Goal: Information Seeking & Learning: Learn about a topic

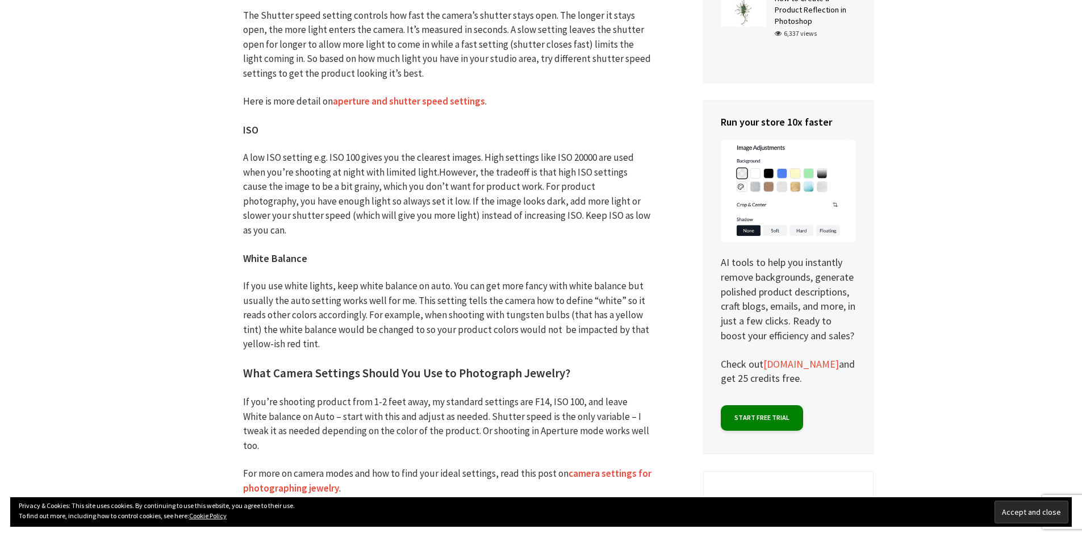
scroll to position [4658, 0]
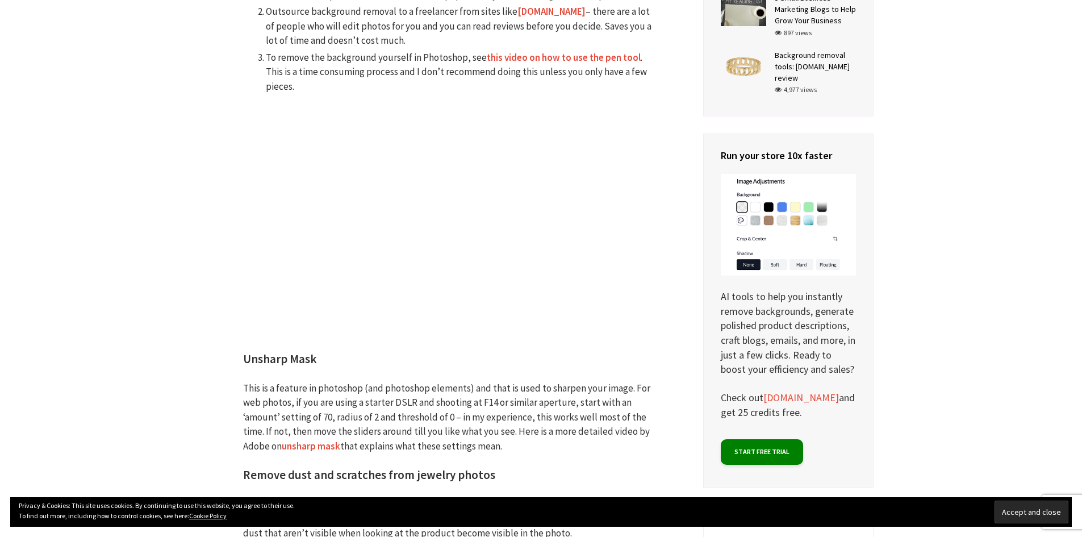
scroll to position [3501, 0]
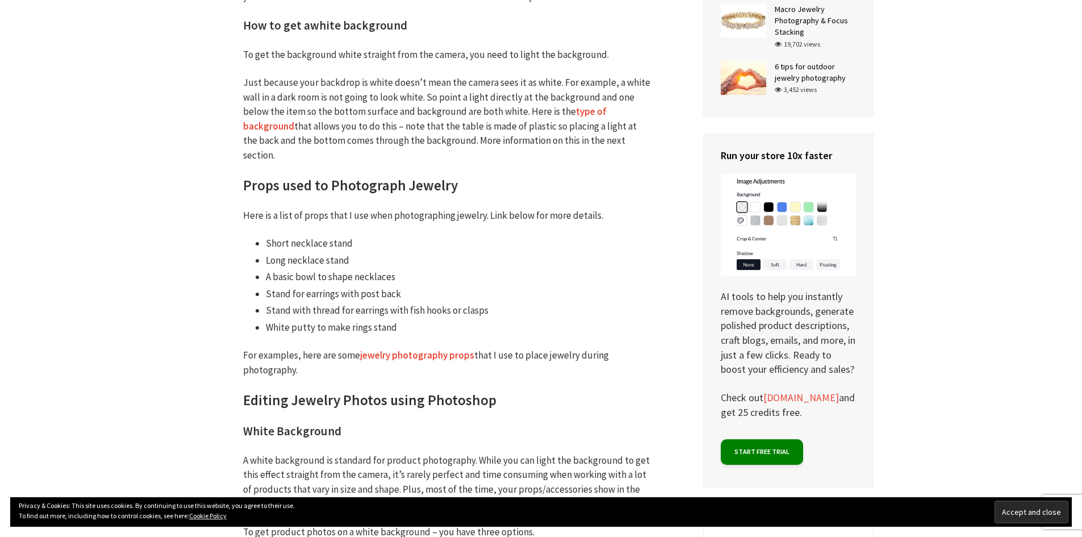
scroll to position [2948, 0]
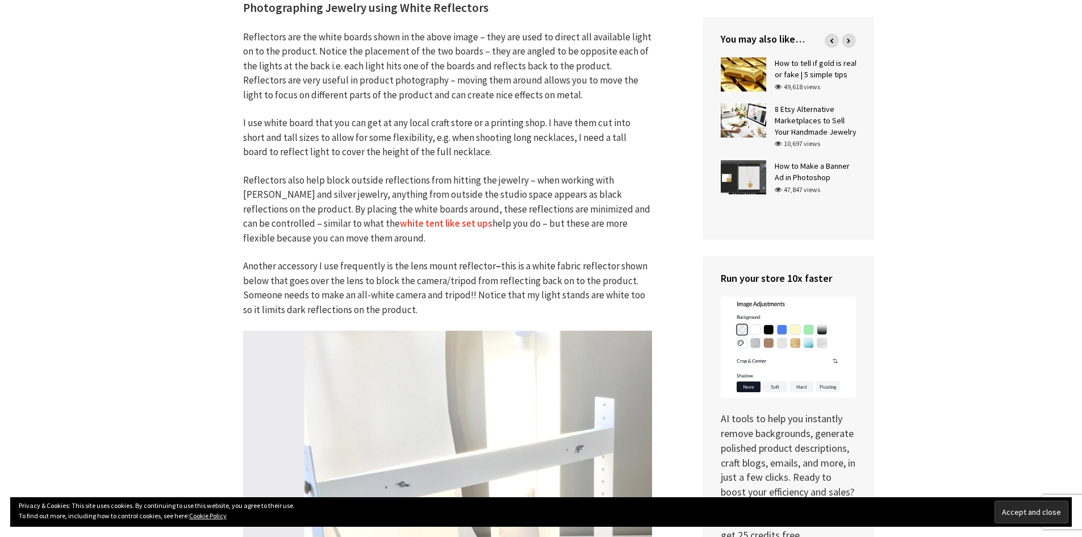
click at [400, 223] on link "white tent like set ups" at bounding box center [446, 223] width 93 height 13
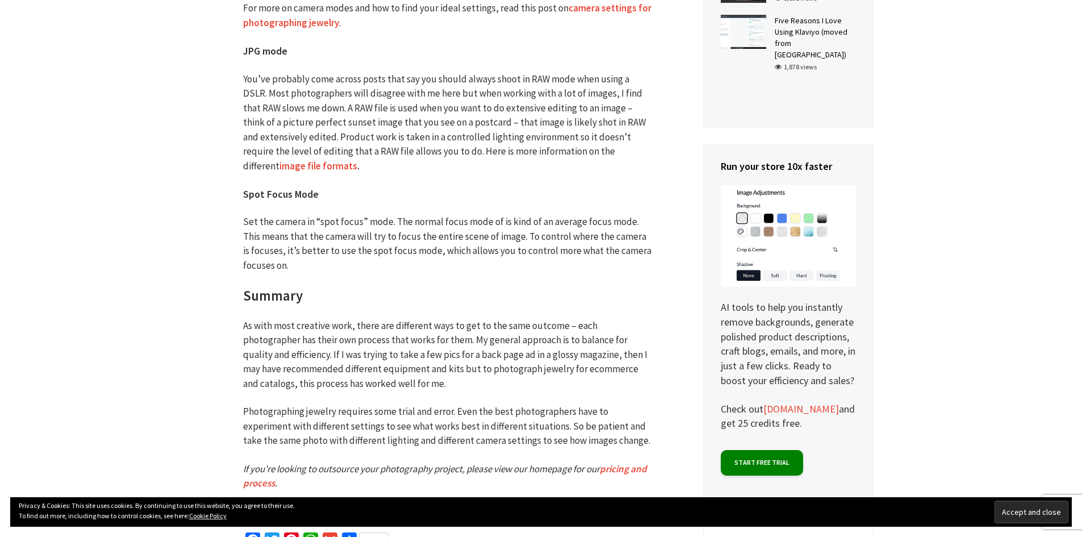
scroll to position [4996, 0]
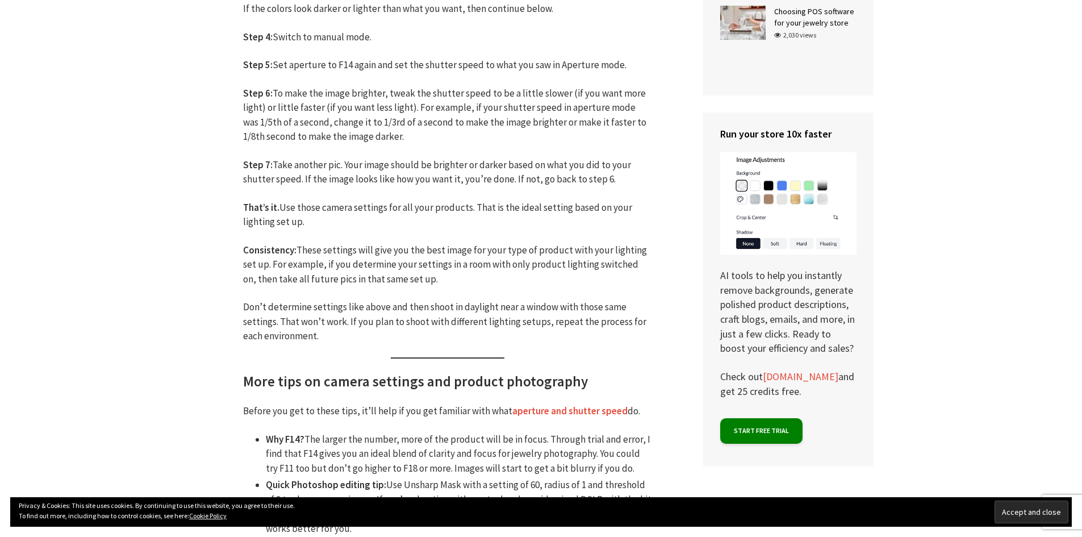
scroll to position [1023, 0]
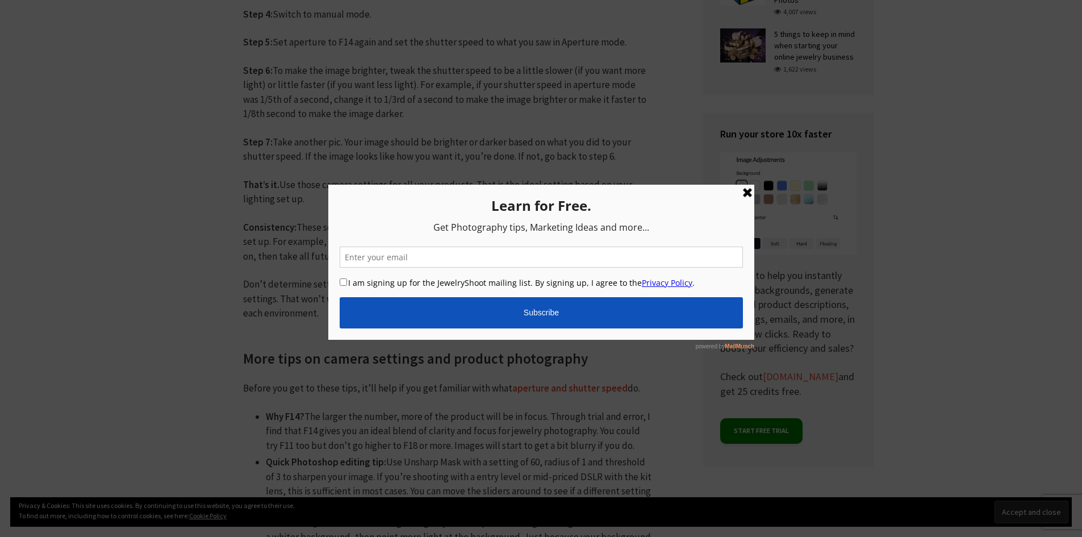
click at [750, 195] on link at bounding box center [747, 193] width 14 height 14
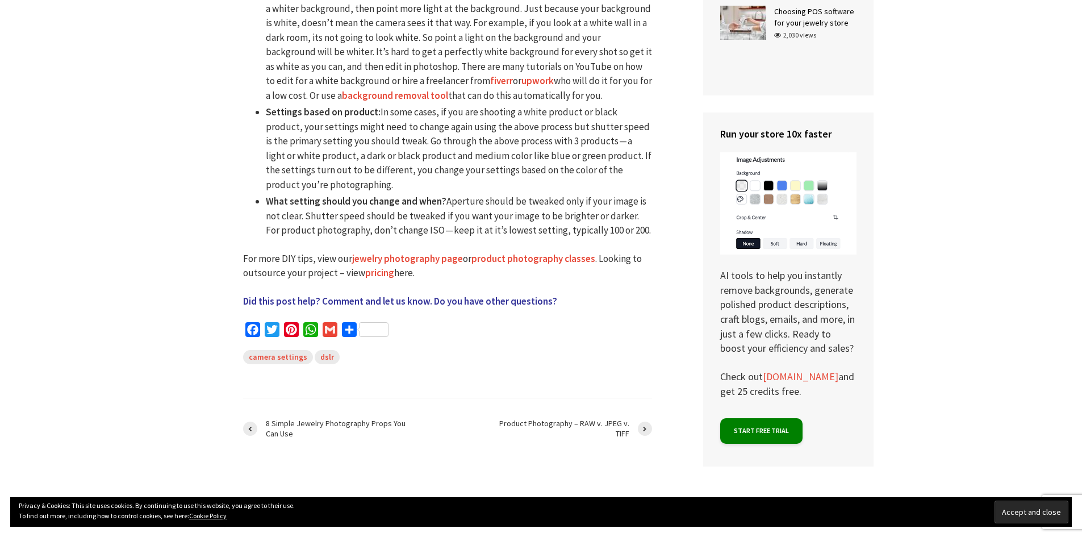
scroll to position [1591, 0]
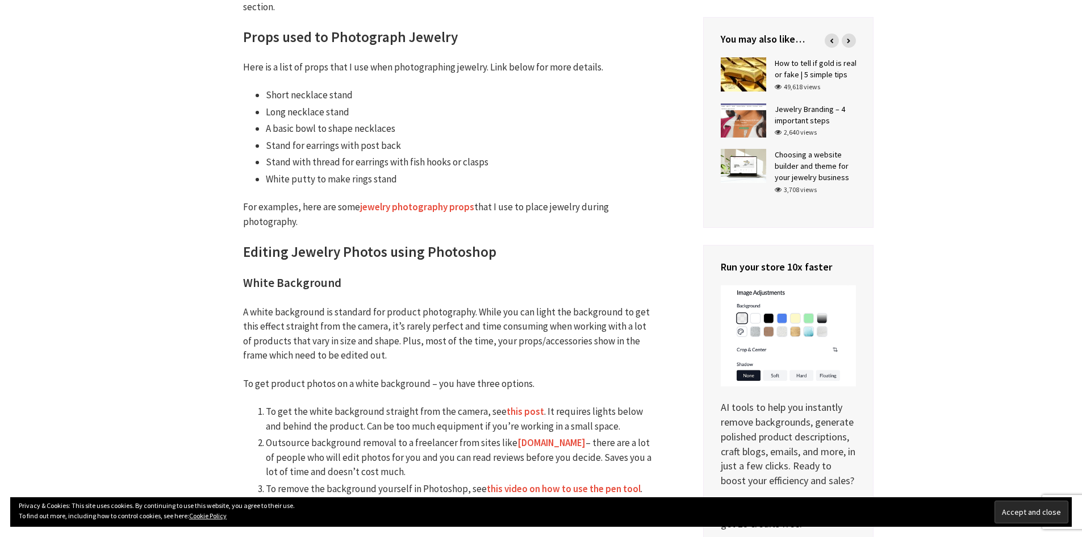
click at [415, 201] on link "jewelry photography props" at bounding box center [417, 207] width 114 height 13
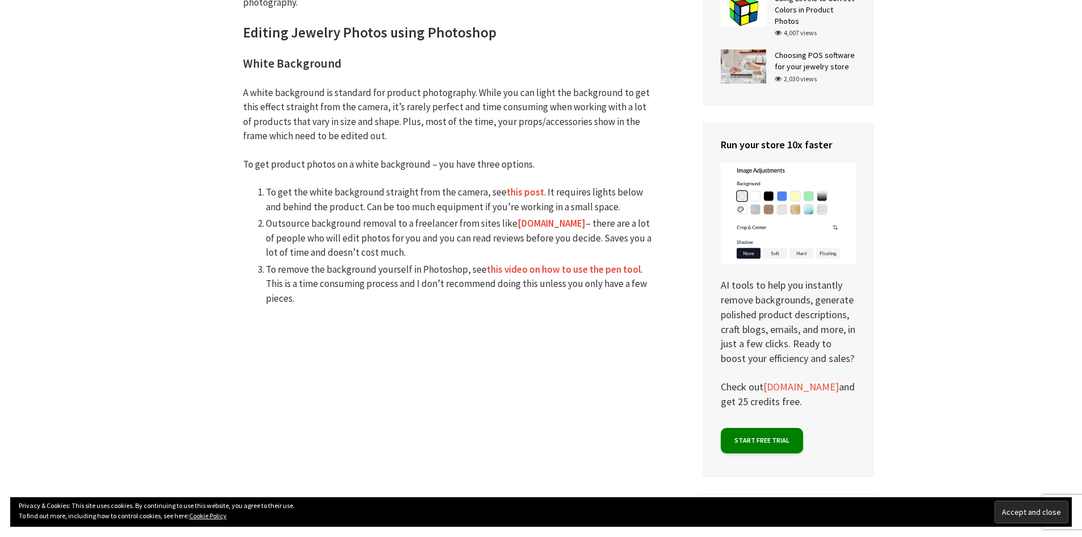
scroll to position [3353, 0]
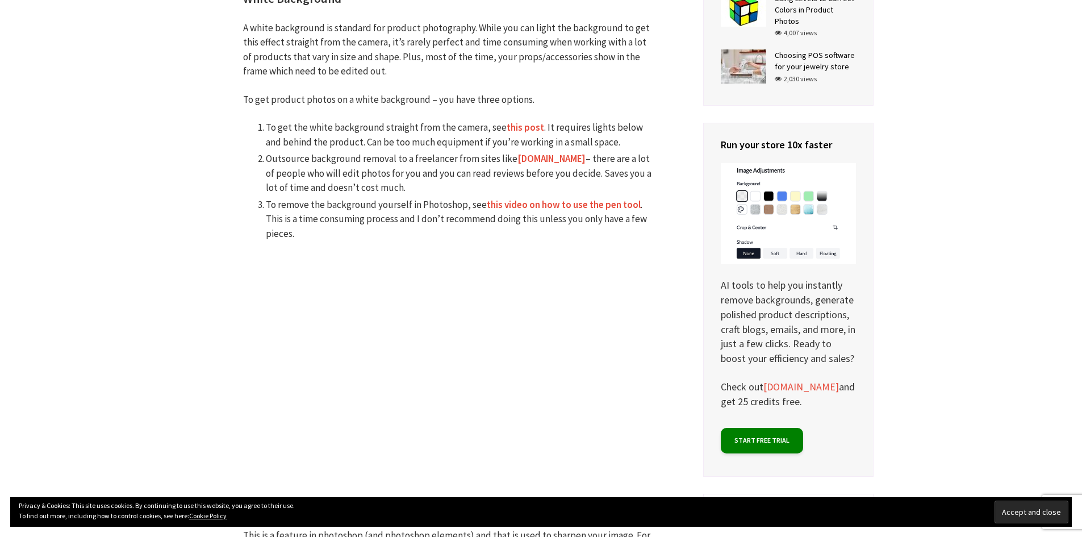
click at [543, 152] on link "[DOMAIN_NAME]" at bounding box center [552, 158] width 68 height 13
click at [519, 121] on link "this post" at bounding box center [525, 127] width 37 height 13
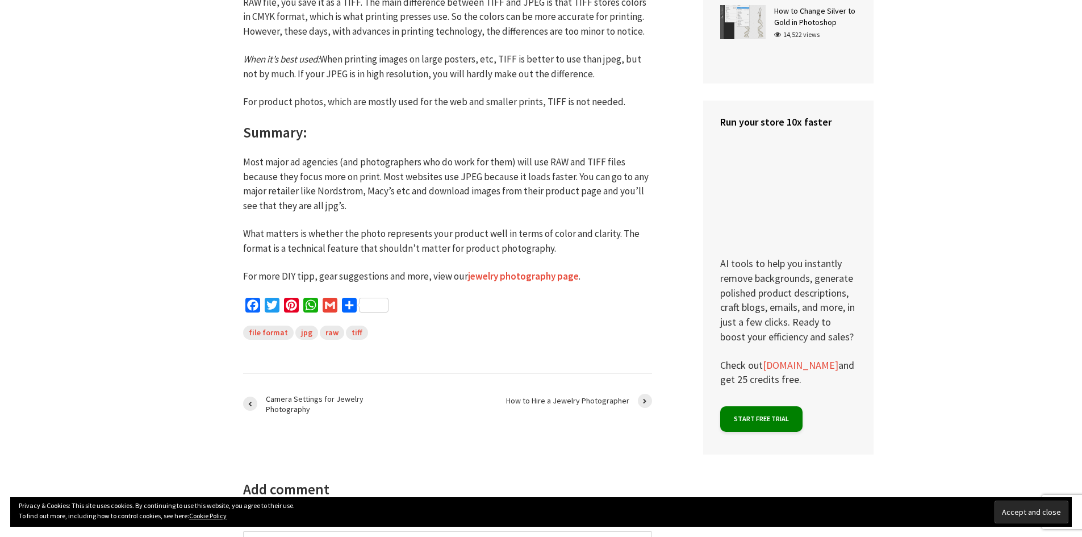
scroll to position [1079, 0]
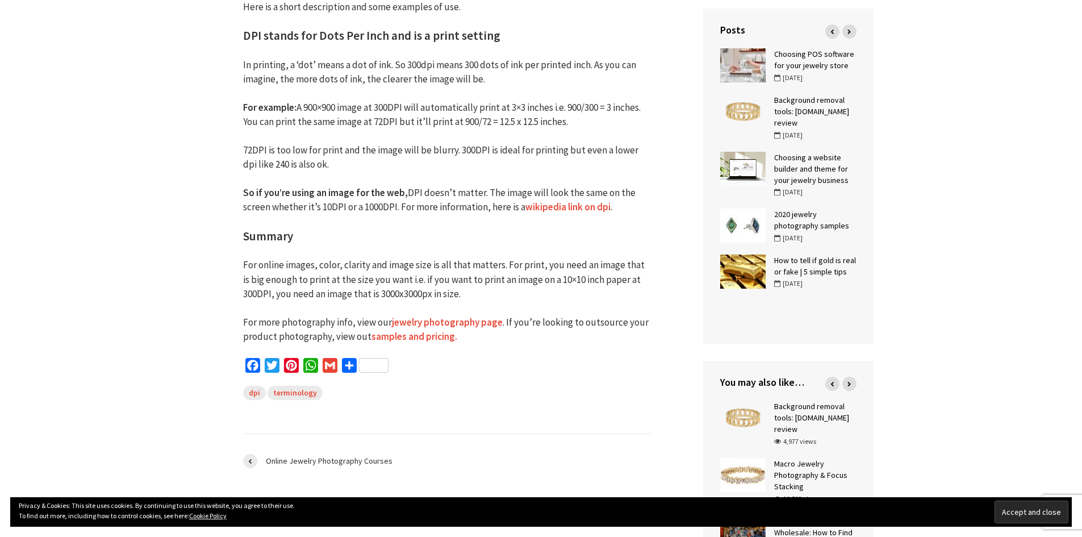
scroll to position [398, 0]
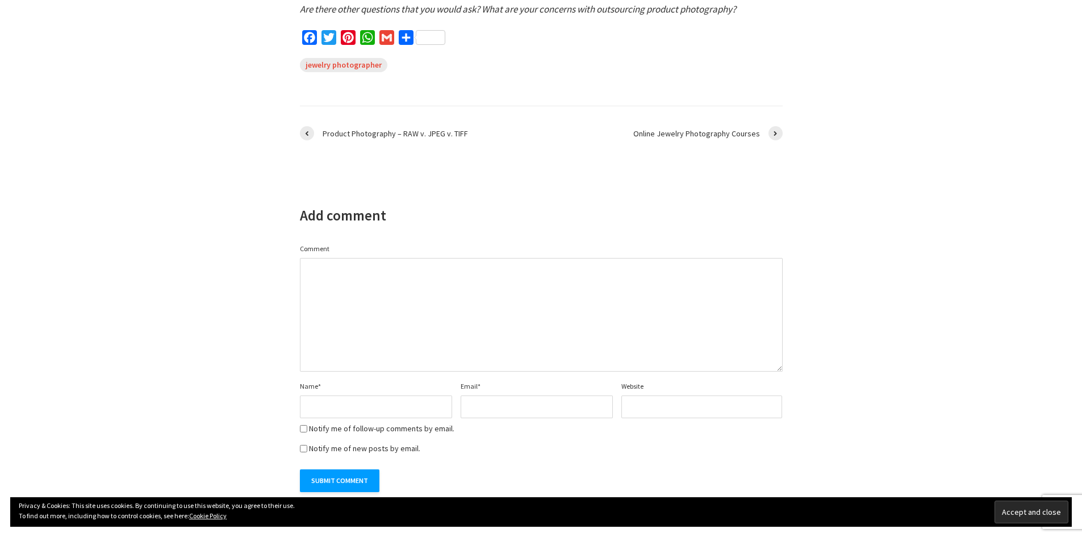
scroll to position [852, 0]
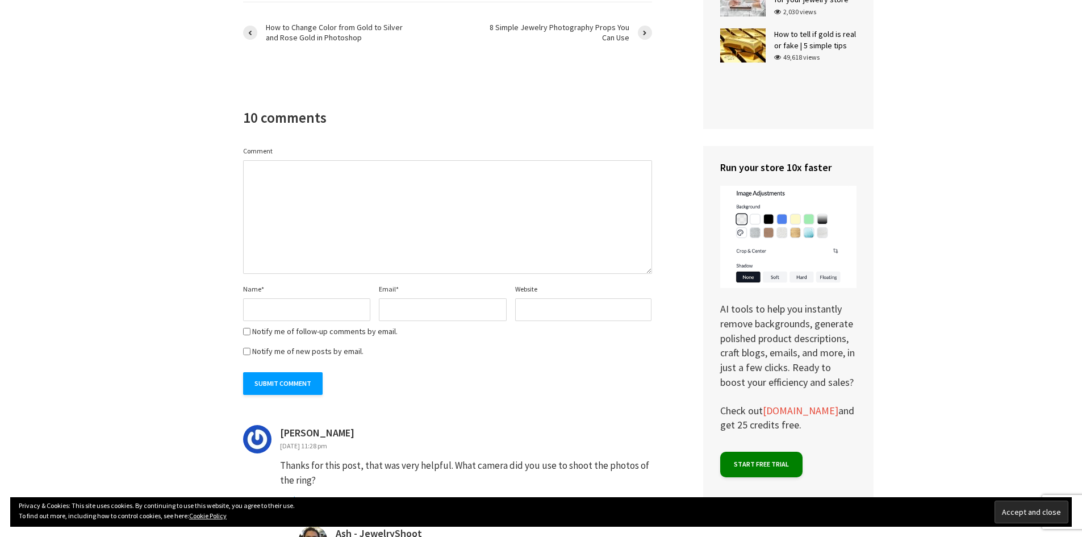
scroll to position [6817, 0]
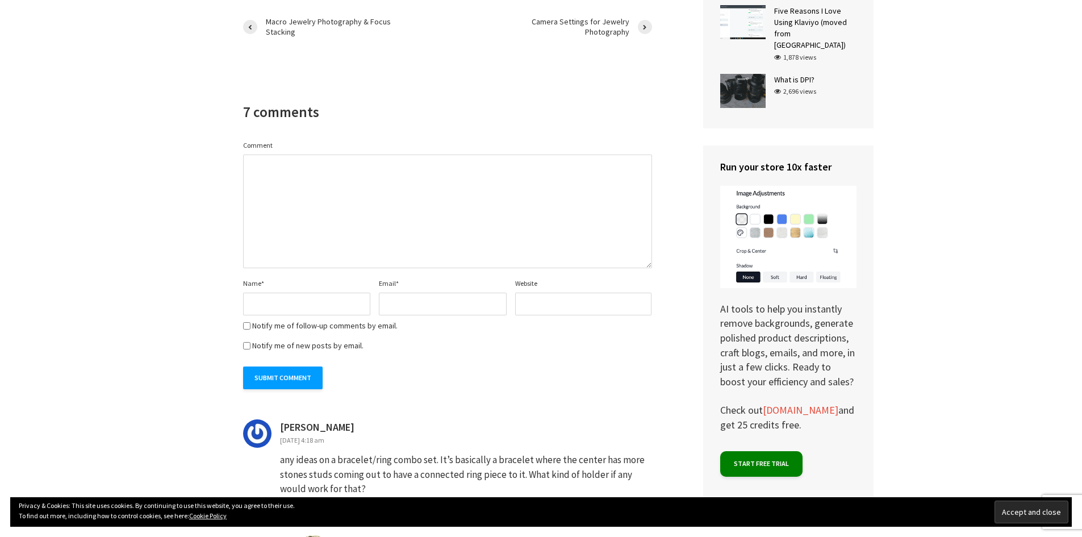
scroll to position [5908, 0]
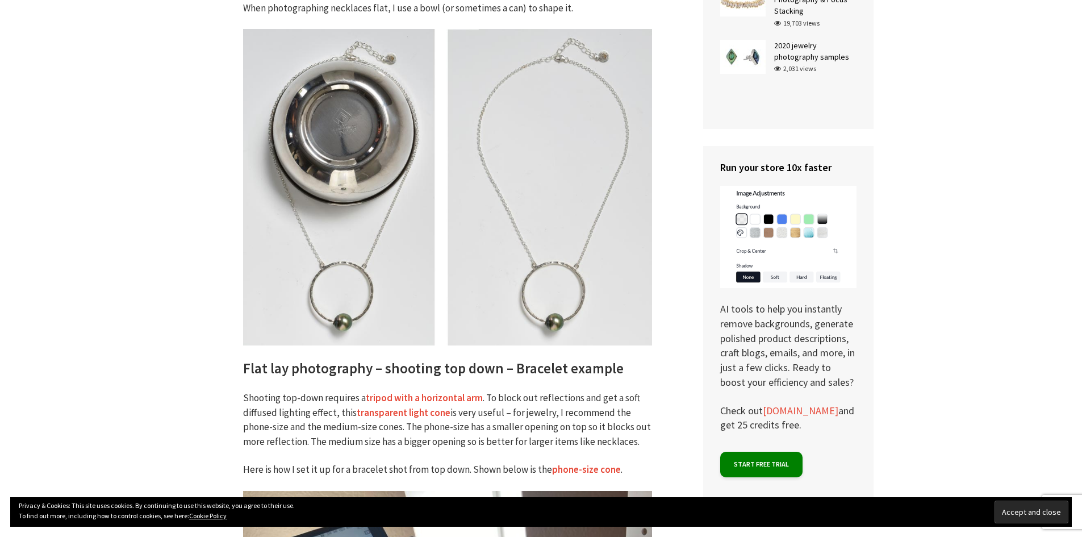
scroll to position [1704, 0]
